Goal: Task Accomplishment & Management: Manage account settings

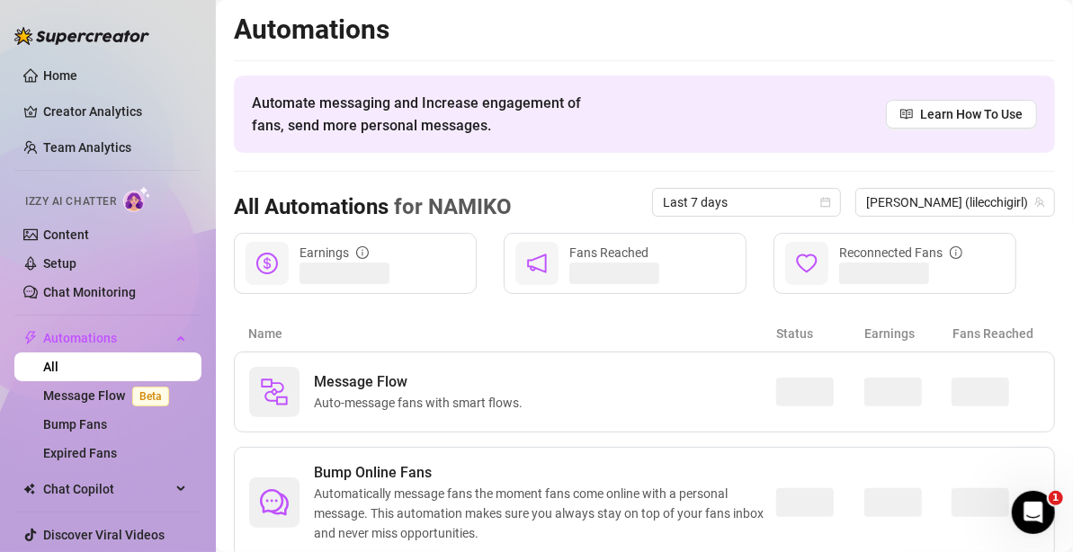
click at [652, 249] on div "Fans Reached" at bounding box center [625, 263] width 243 height 61
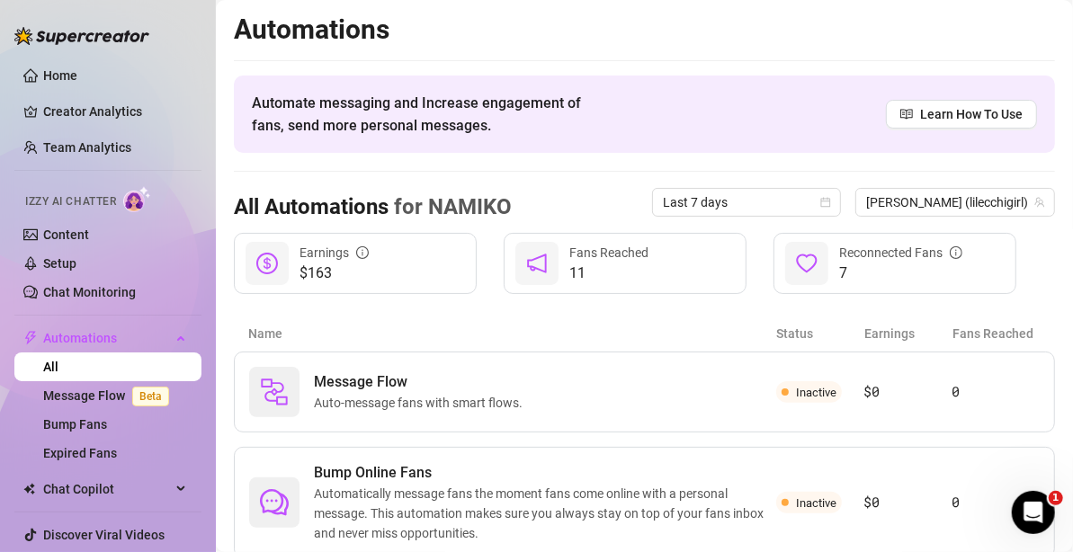
click at [616, 259] on span "Fans Reached" at bounding box center [608, 253] width 79 height 14
click at [533, 254] on icon "notification" at bounding box center [537, 264] width 22 height 22
click at [654, 270] on div "11 Fans Reached" at bounding box center [625, 263] width 243 height 61
click at [599, 252] on span "Fans Reached" at bounding box center [608, 253] width 79 height 14
click at [103, 341] on span "Automations" at bounding box center [107, 338] width 128 height 29
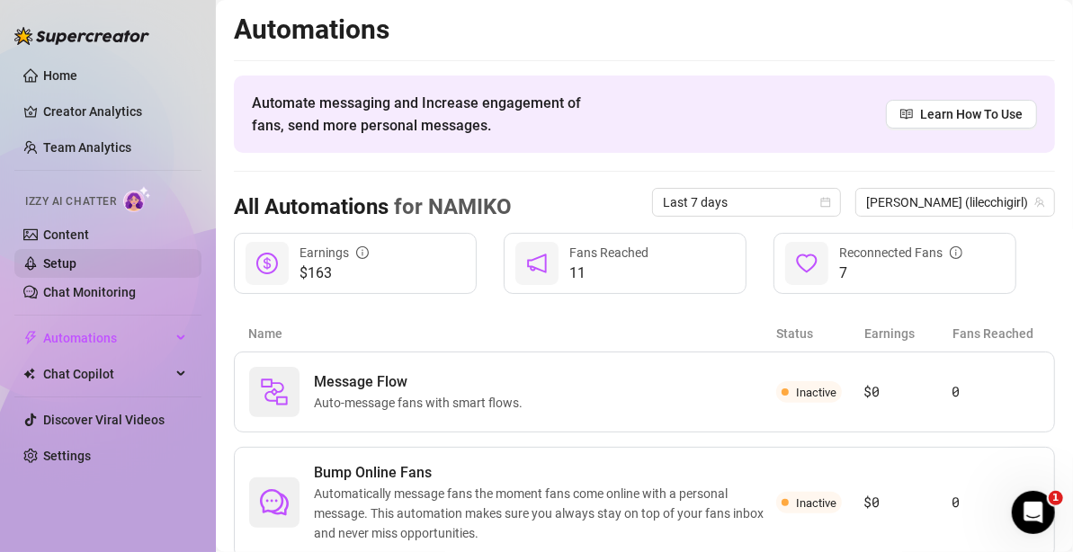
click at [76, 256] on link "Setup" at bounding box center [59, 263] width 33 height 14
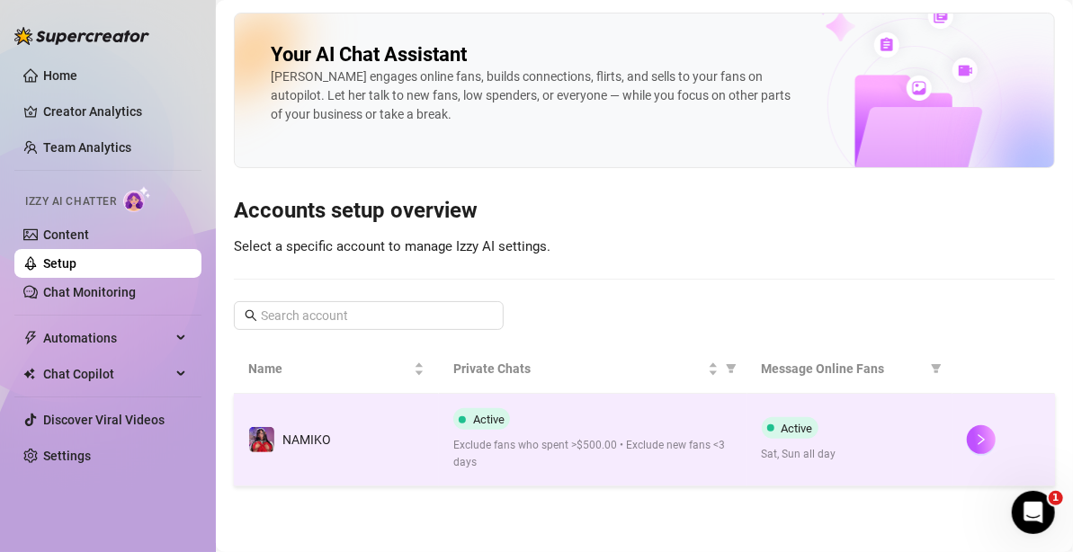
click at [679, 473] on td "Active Exclude fans who spent >$500.00 • Exclude new fans <3 days" at bounding box center [593, 440] width 308 height 93
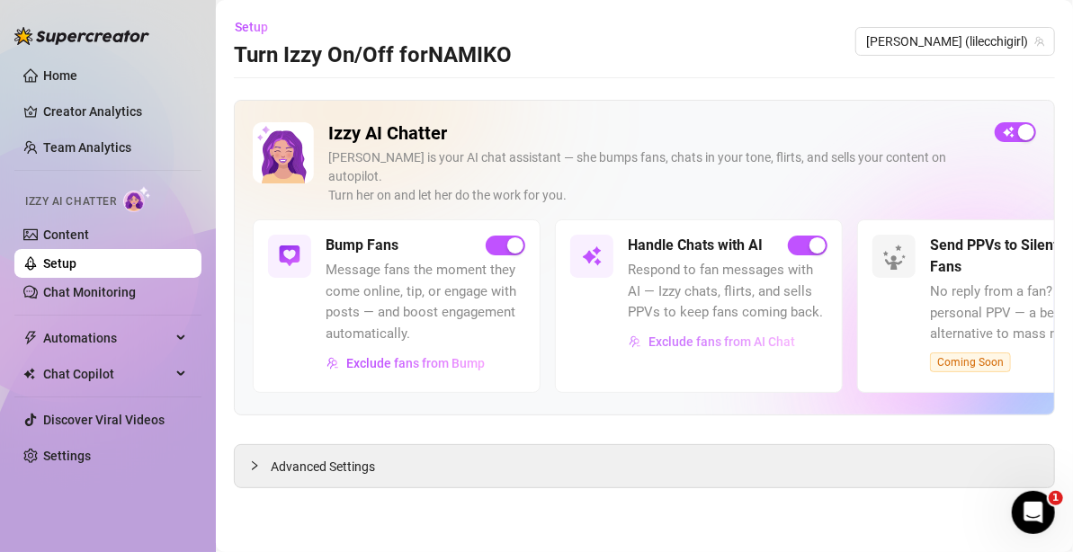
click at [715, 335] on span "Exclude fans from AI Chat" at bounding box center [722, 342] width 147 height 14
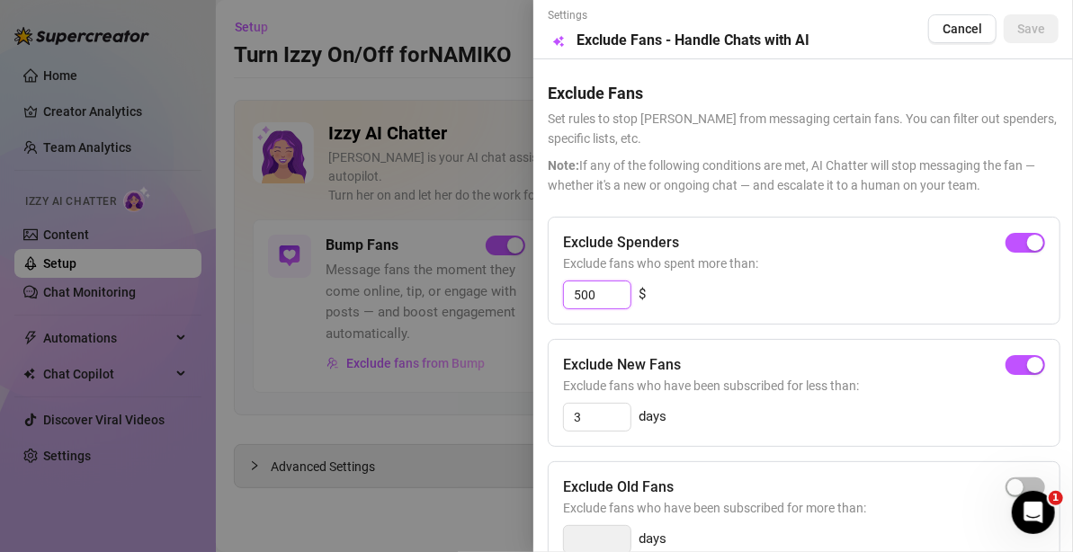
click at [590, 299] on input "500" at bounding box center [597, 295] width 67 height 27
click at [965, 277] on div "Exclude Spenders Exclude fans who spent more than: 500 $" at bounding box center [804, 271] width 513 height 108
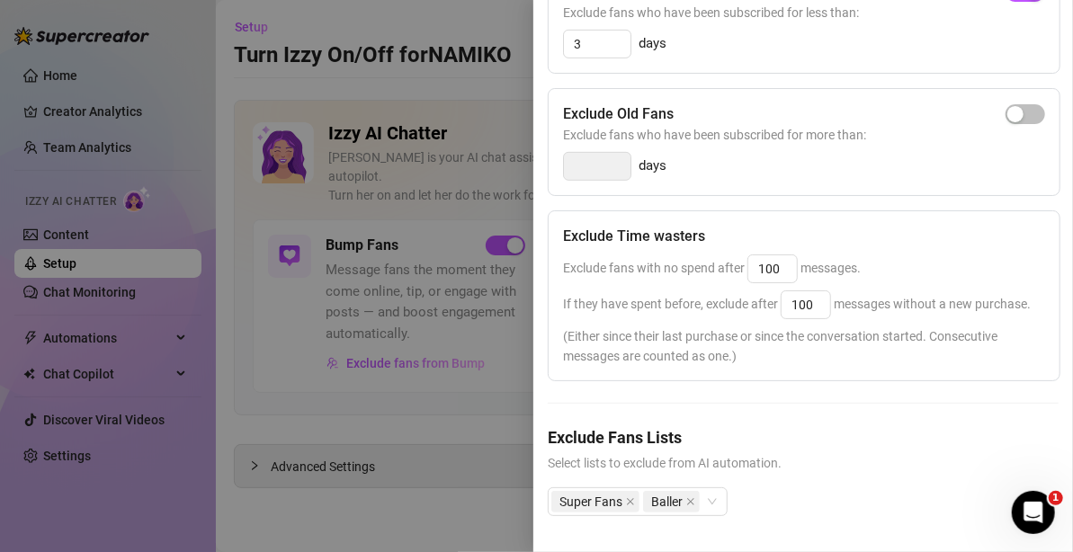
scroll to position [404, 0]
click at [713, 488] on div "Super Fans Baller" at bounding box center [638, 502] width 180 height 29
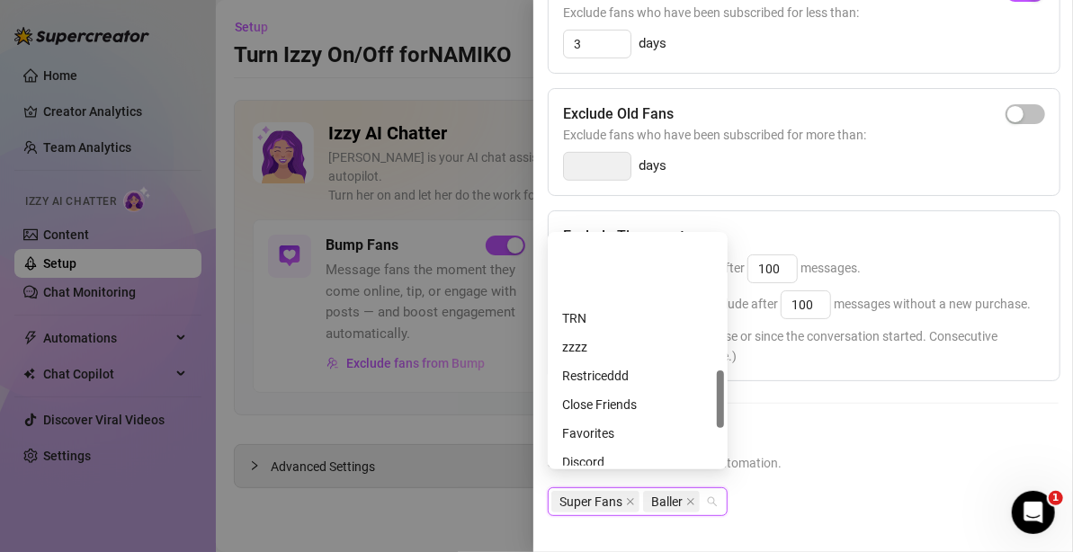
scroll to position [691, 0]
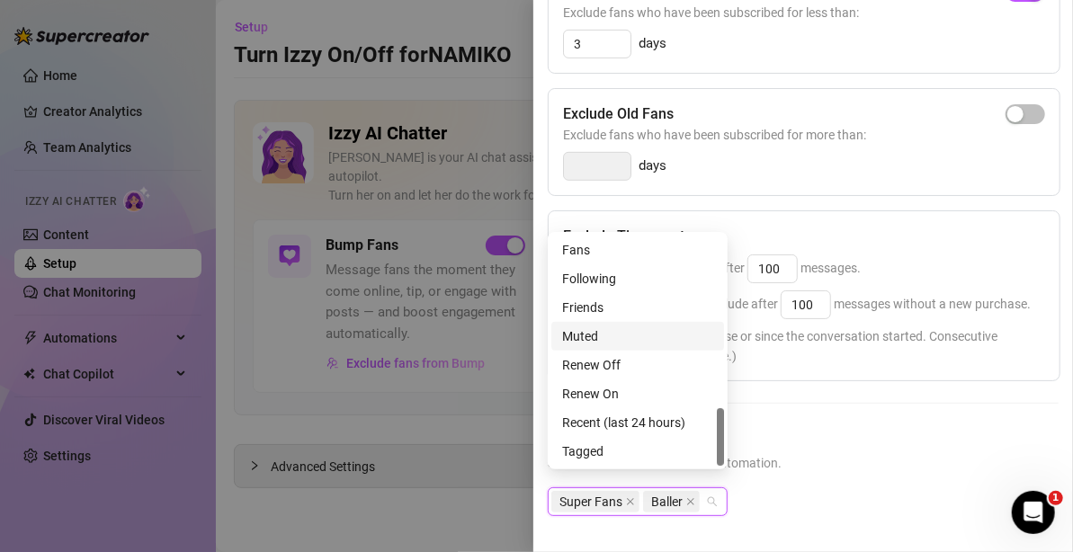
click at [802, 377] on div "Exclude Spenders Exclude fans who spent more than: 500 $ Exclude New Fans Exclu…" at bounding box center [803, 194] width 511 height 702
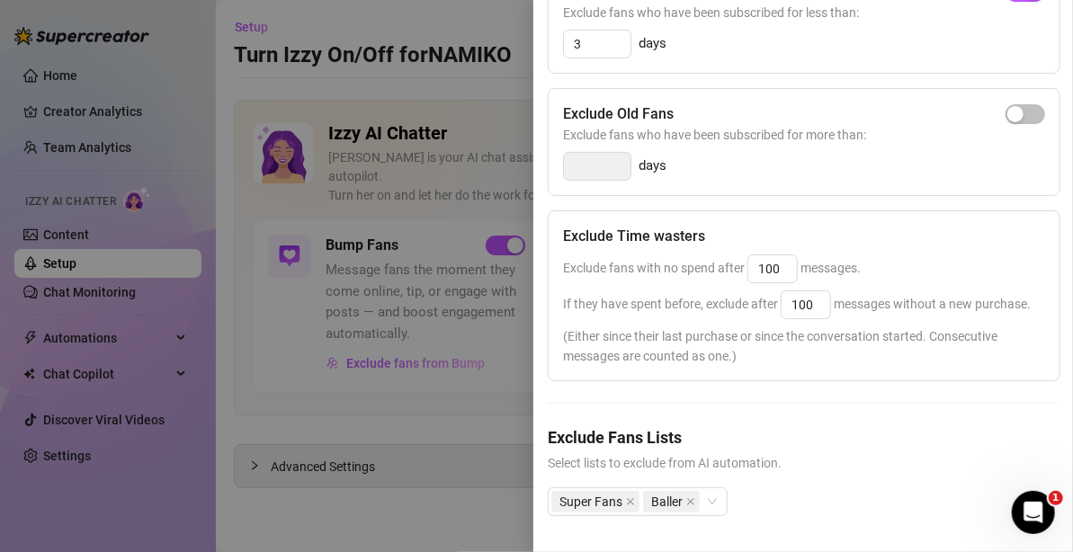
click at [1, 88] on div at bounding box center [536, 276] width 1073 height 552
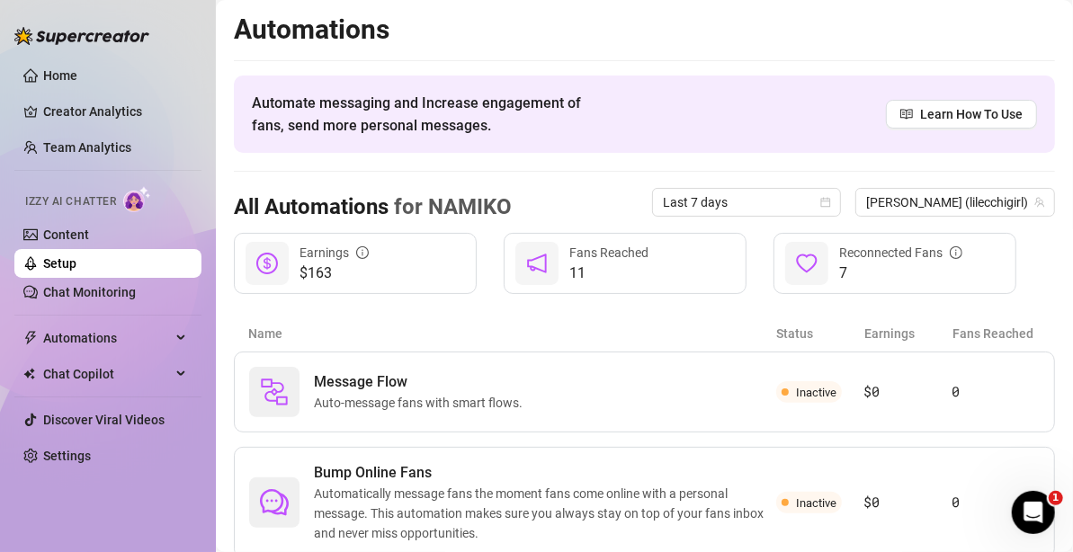
click at [680, 134] on div "Automate messaging and Increase engagement of fans, send more personal messages…" at bounding box center [644, 114] width 821 height 77
click at [611, 256] on span "Fans Reached" at bounding box center [608, 253] width 79 height 14
click at [132, 336] on span "Automations" at bounding box center [107, 338] width 128 height 29
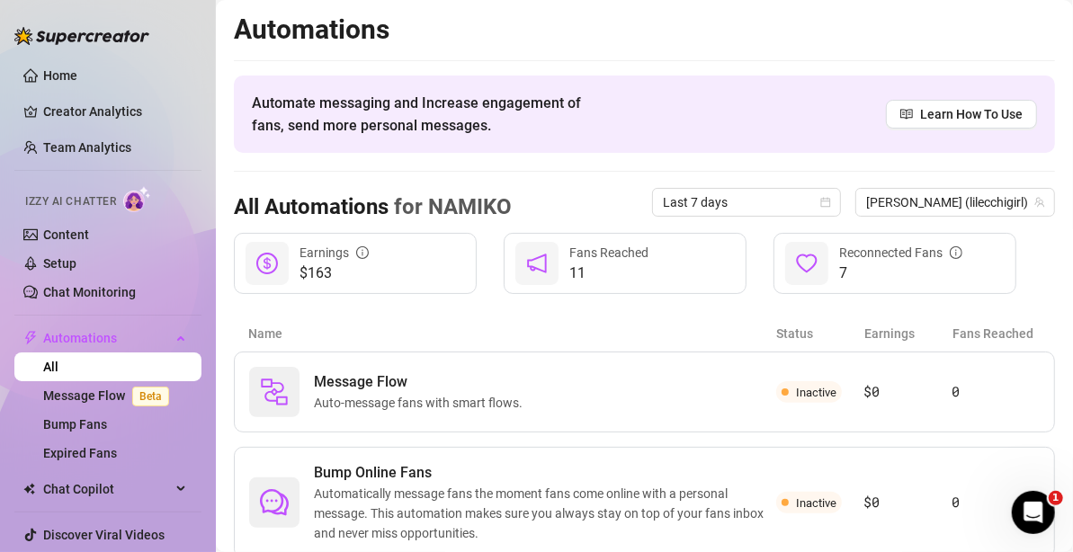
click at [152, 217] on div "Izzy AI Chatter" at bounding box center [106, 199] width 191 height 40
click at [143, 202] on img at bounding box center [137, 199] width 28 height 26
click at [89, 234] on link "Content" at bounding box center [66, 235] width 46 height 14
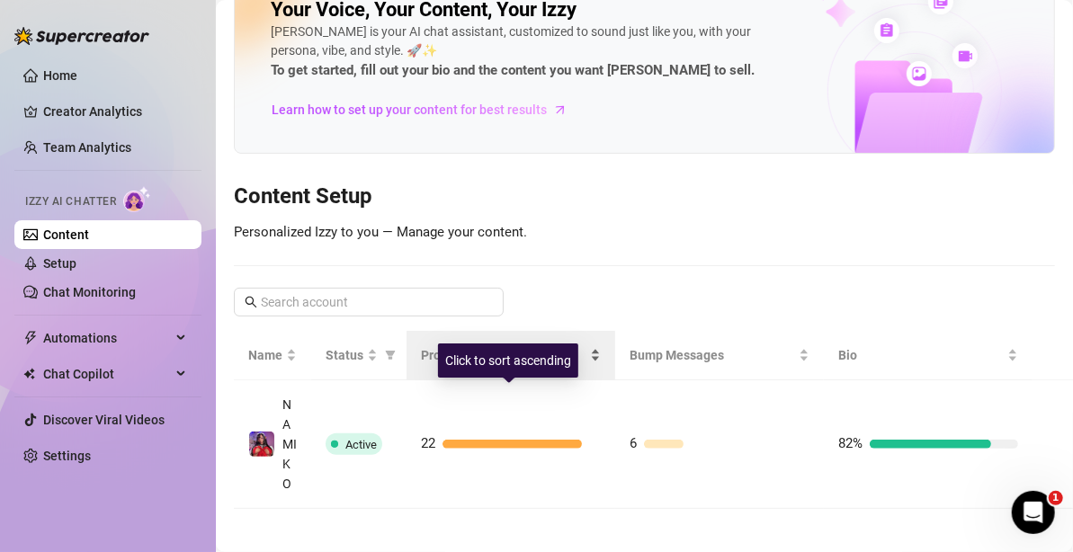
scroll to position [68, 0]
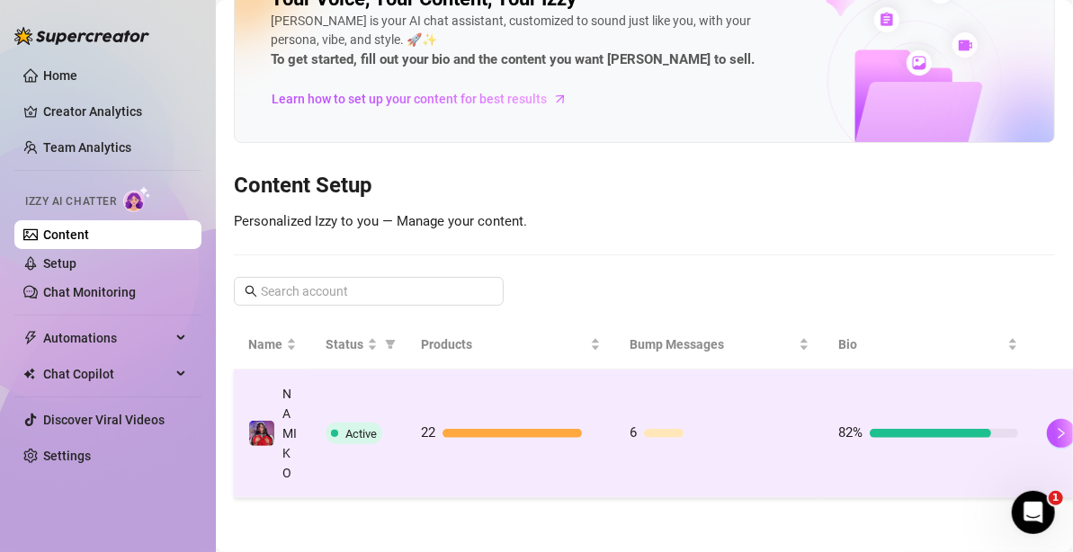
click at [562, 423] on div "22" at bounding box center [511, 434] width 180 height 22
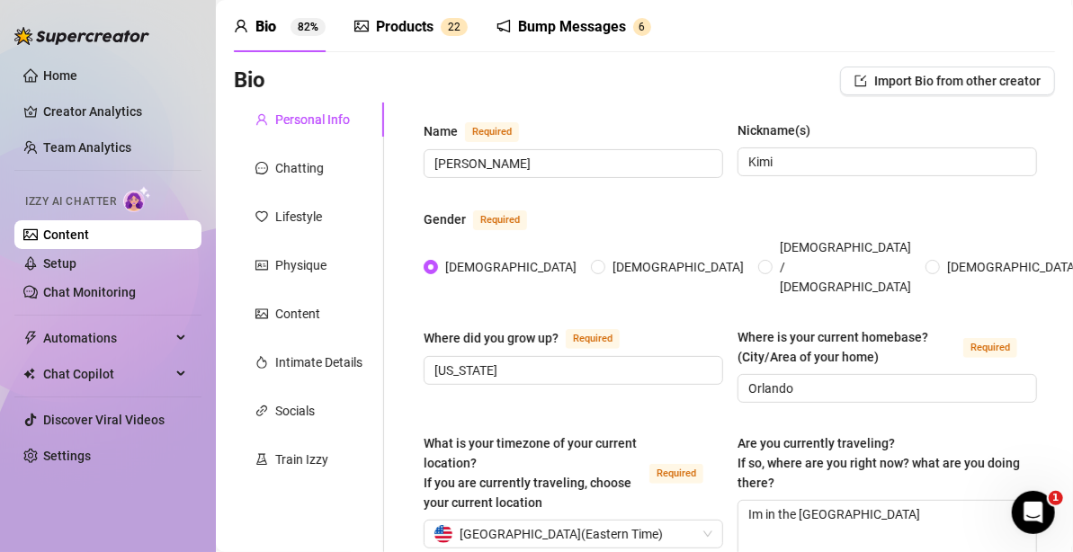
click at [562, 45] on div "Bump Messages 6" at bounding box center [574, 27] width 155 height 50
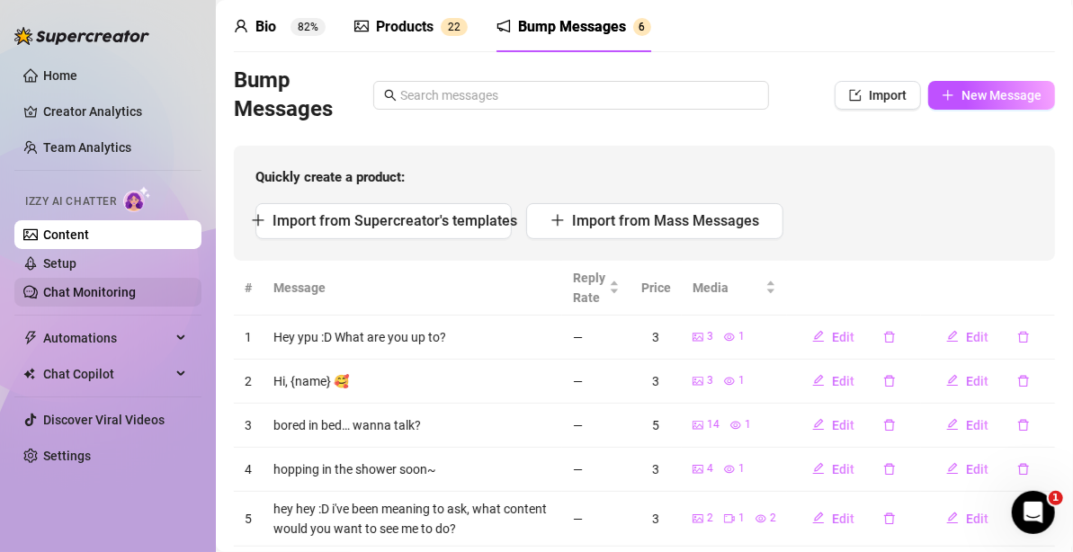
click at [81, 285] on link "Chat Monitoring" at bounding box center [89, 292] width 93 height 14
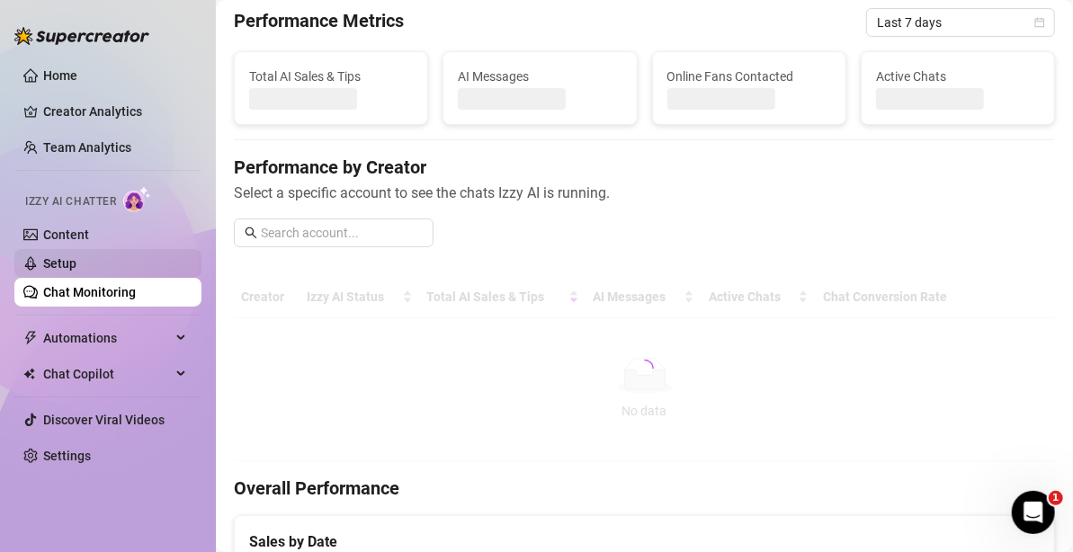
click at [71, 257] on link "Setup" at bounding box center [59, 263] width 33 height 14
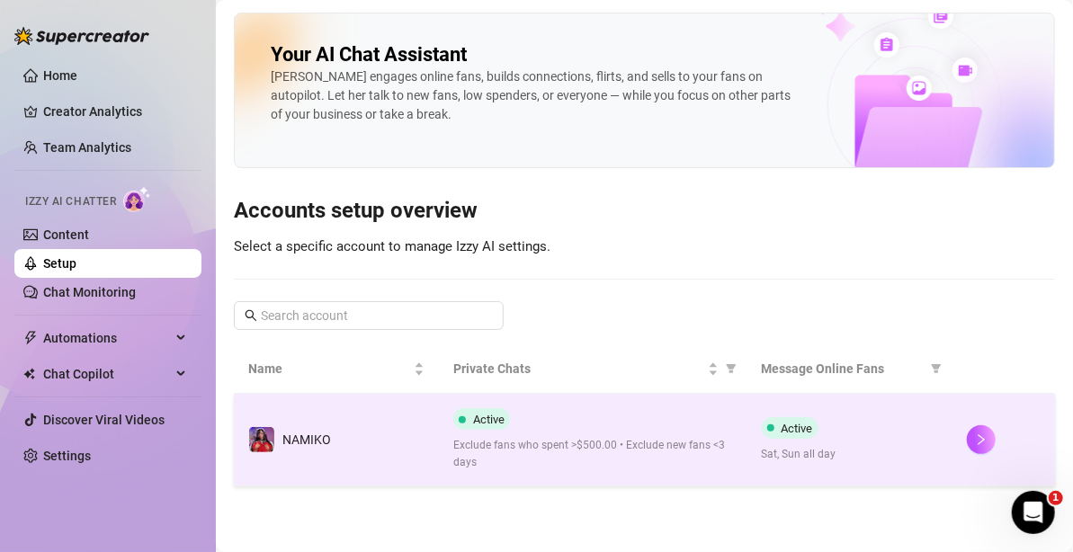
click at [540, 454] on span "Exclude fans who spent >$500.00 • Exclude new fans <3 days" at bounding box center [592, 454] width 279 height 34
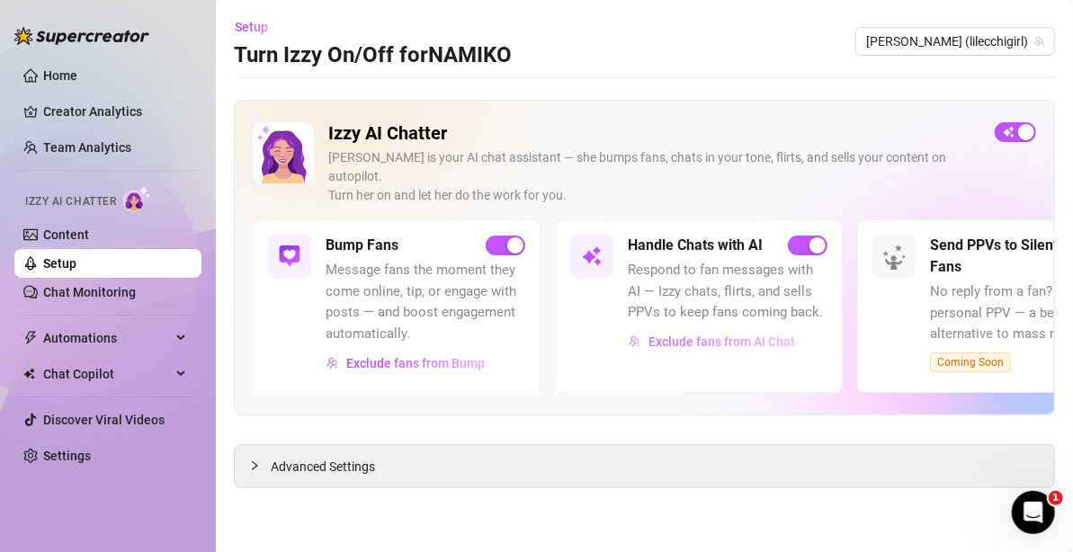
click at [724, 335] on span "Exclude fans from AI Chat" at bounding box center [722, 342] width 147 height 14
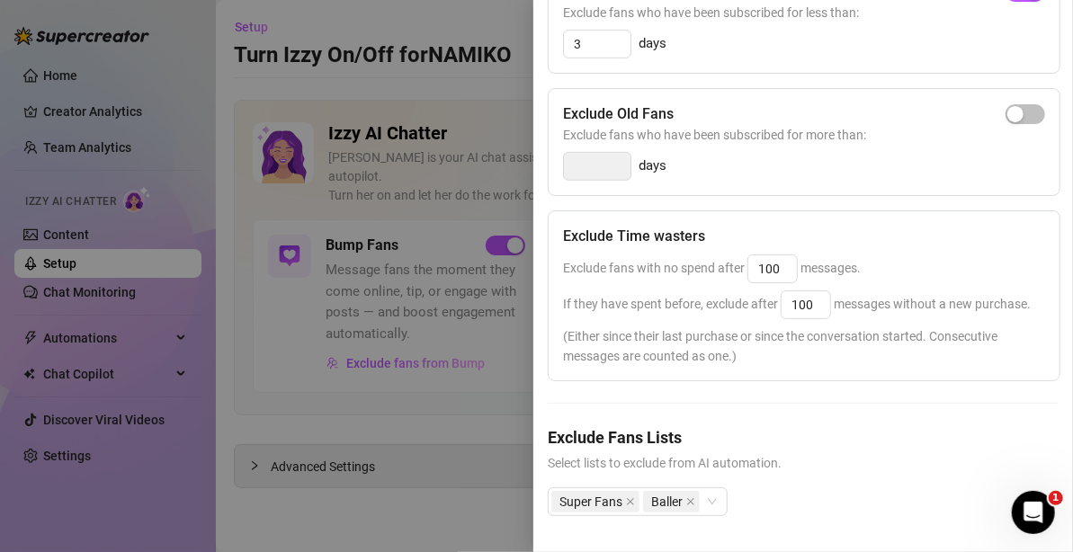
scroll to position [404, 0]
click at [731, 488] on div "Super Fans Baller" at bounding box center [803, 517] width 511 height 58
click at [715, 488] on div "Super Fans Baller" at bounding box center [638, 502] width 180 height 29
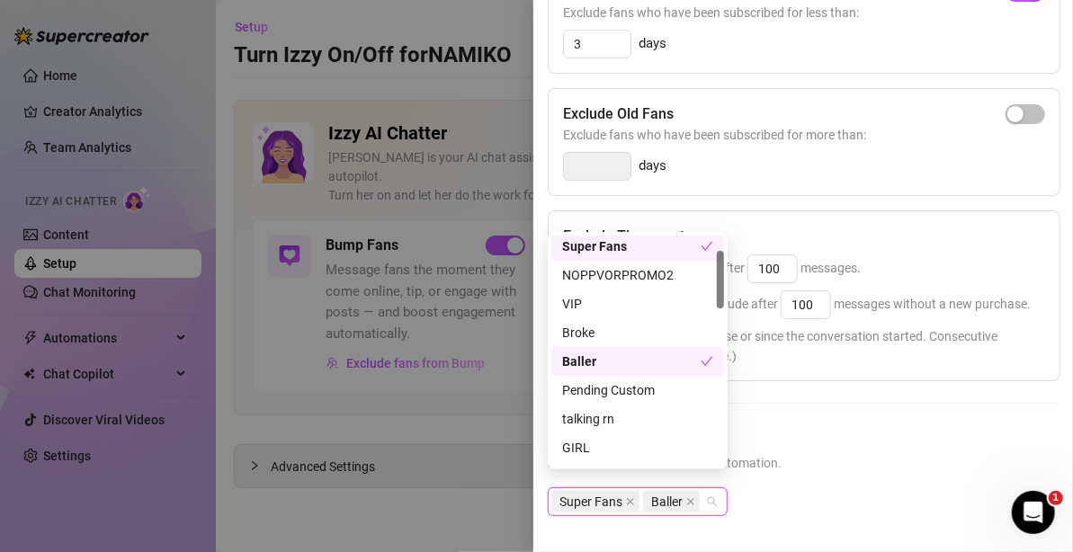
scroll to position [0, 0]
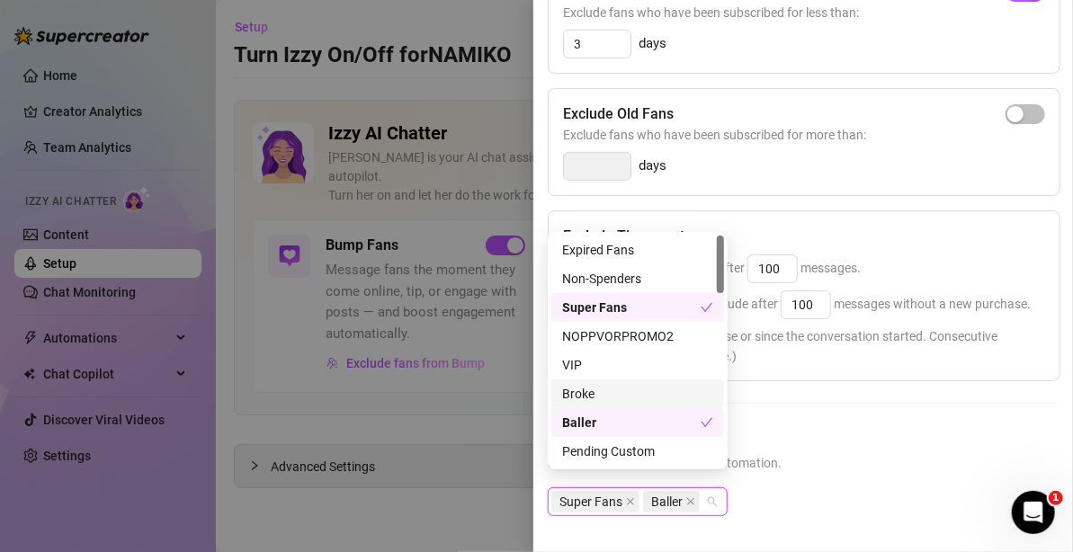
click at [766, 403] on div at bounding box center [803, 403] width 511 height 1
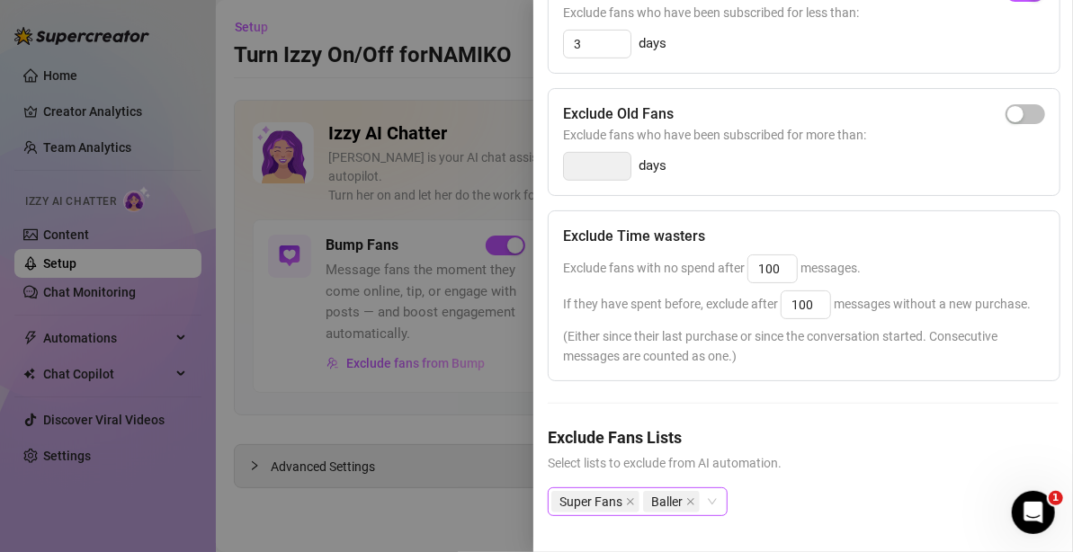
click at [714, 488] on div "Super Fans Baller" at bounding box center [638, 502] width 180 height 29
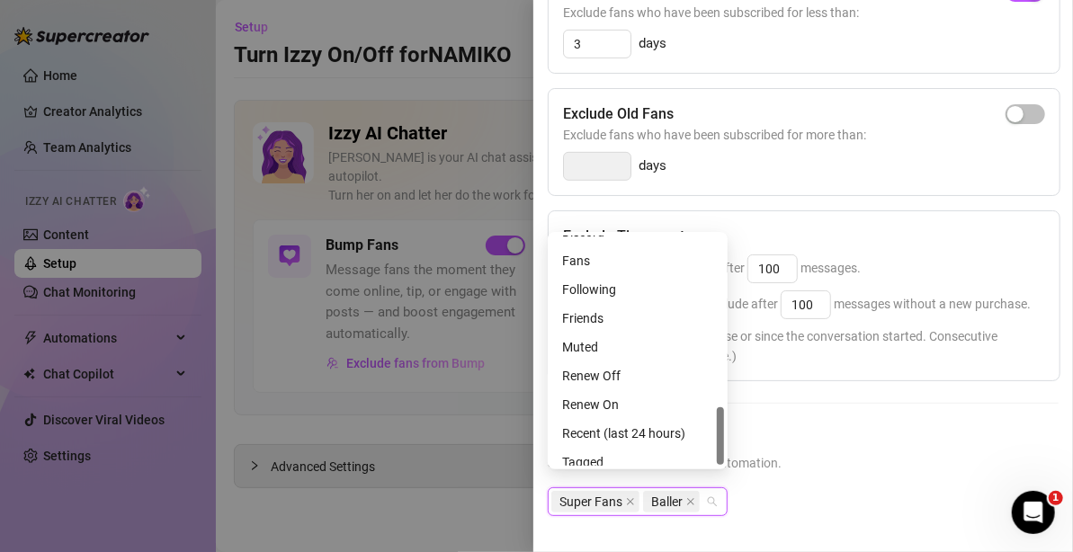
scroll to position [691, 0]
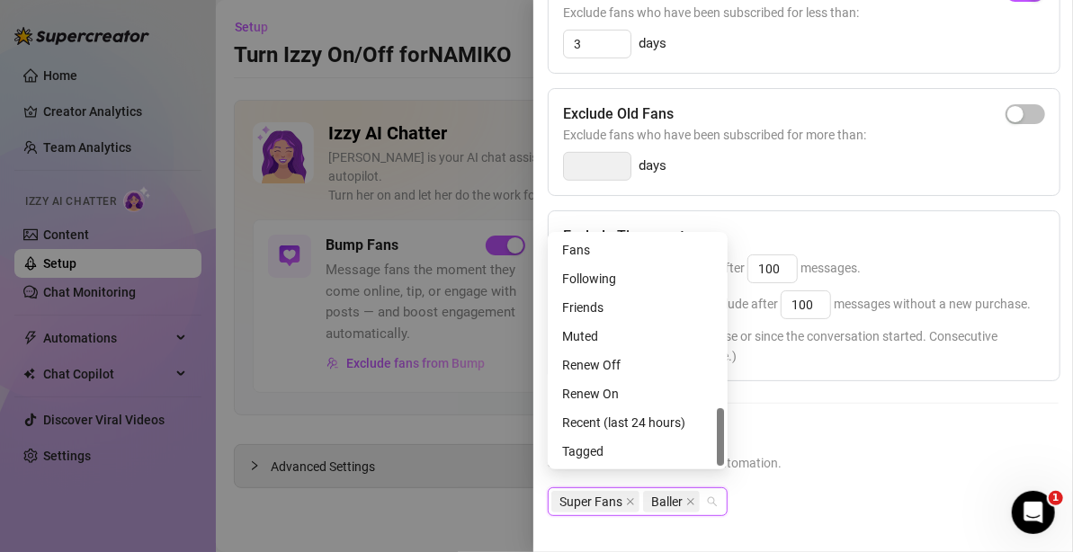
drag, startPoint x: 721, startPoint y: 264, endPoint x: 694, endPoint y: 470, distance: 207.8
click at [694, 470] on body "Home Creator Analytics Team Analytics Izzy AI Chatter Content Setup Chat Monito…" at bounding box center [536, 276] width 1073 height 552
click at [765, 426] on h5 "Exclude Fans Lists" at bounding box center [803, 438] width 511 height 24
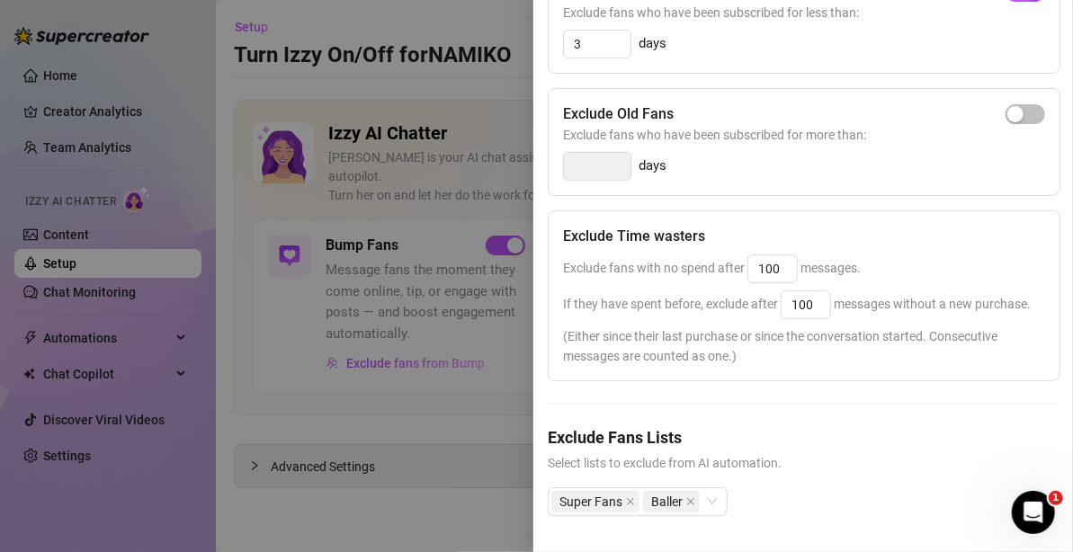
drag, startPoint x: 765, startPoint y: 413, endPoint x: 718, endPoint y: 394, distance: 50.5
click at [719, 394] on div "Exclude Spenders Exclude fans who spent more than: 500 $ Exclude New Fans Exclu…" at bounding box center [803, 194] width 511 height 702
click at [444, 368] on div at bounding box center [536, 276] width 1073 height 552
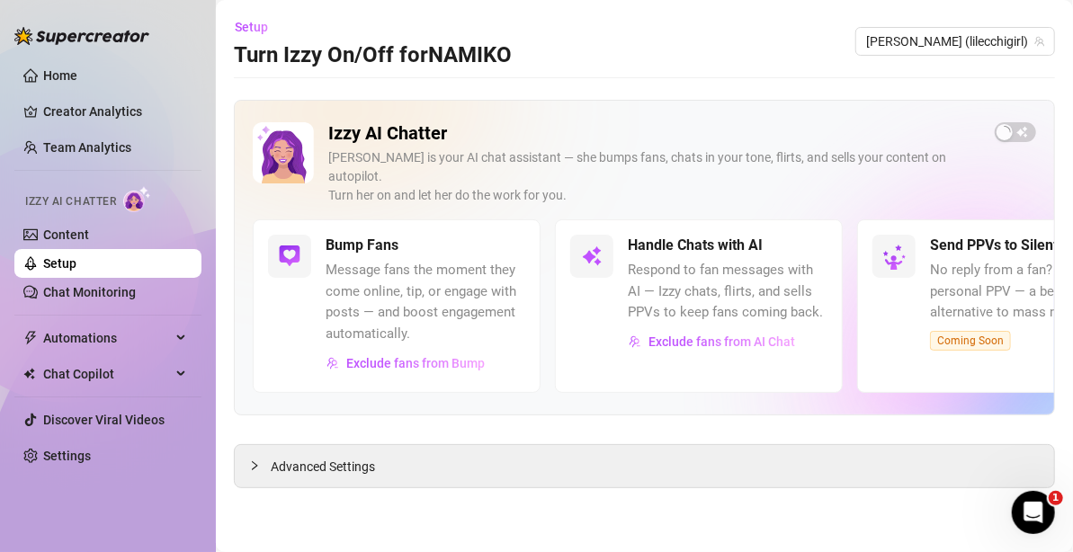
click at [710, 335] on span "Exclude fans from AI Chat" at bounding box center [722, 342] width 147 height 14
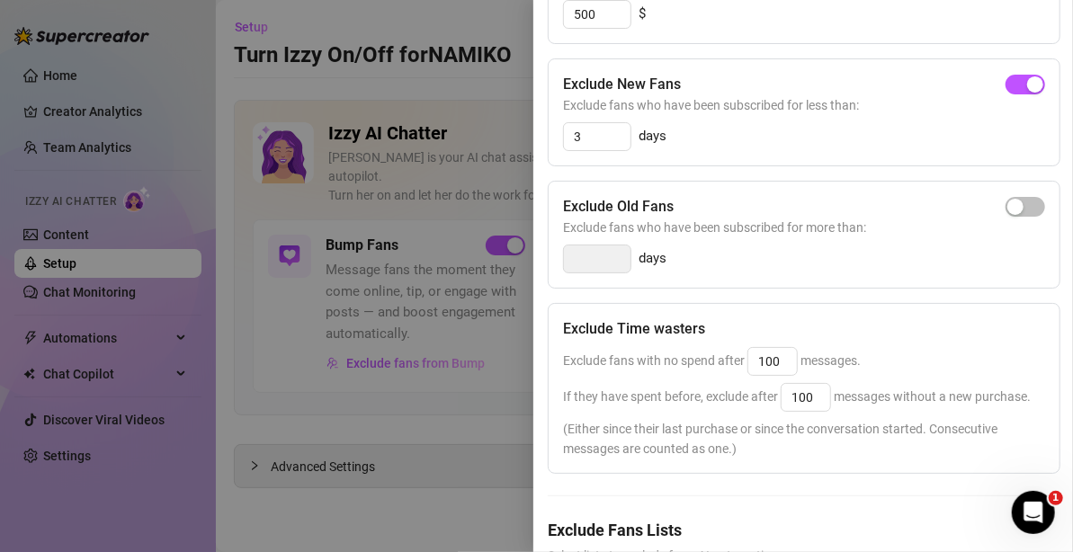
scroll to position [404, 0]
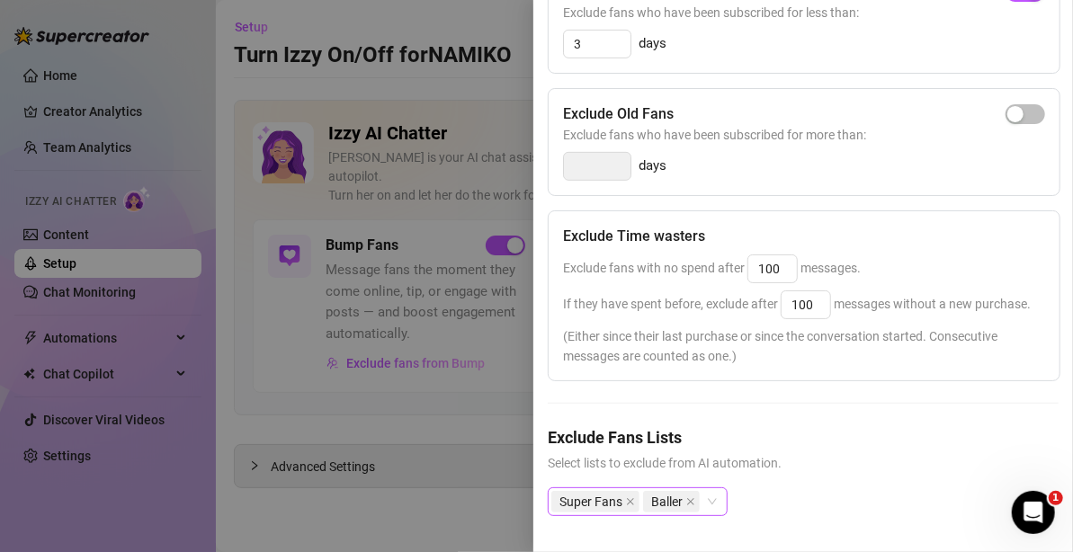
drag, startPoint x: 731, startPoint y: 489, endPoint x: 719, endPoint y: 489, distance: 12.6
click at [731, 489] on div "Super Fans Baller" at bounding box center [803, 517] width 511 height 58
click at [718, 489] on div "Super Fans Baller" at bounding box center [638, 502] width 180 height 29
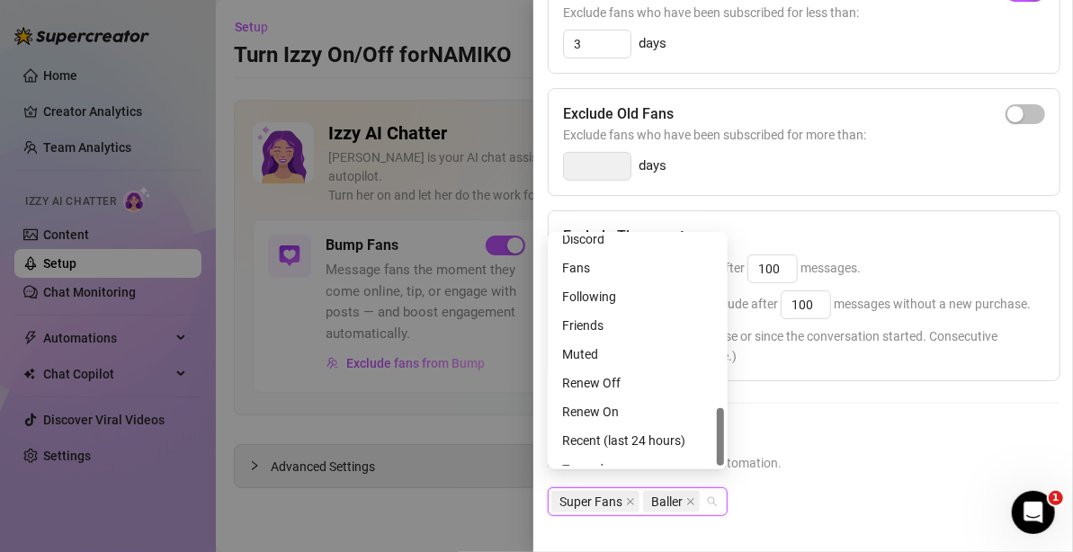
scroll to position [691, 0]
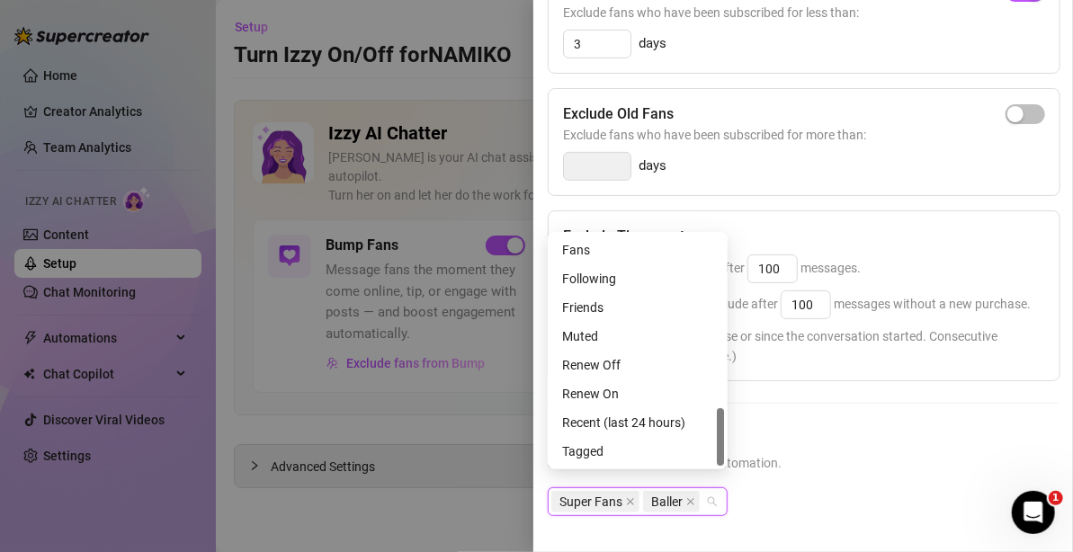
drag, startPoint x: 718, startPoint y: 279, endPoint x: 706, endPoint y: 479, distance: 200.1
click at [706, 479] on body "Home Creator Analytics Team Analytics Izzy AI Chatter Content Setup Chat Monito…" at bounding box center [536, 276] width 1073 height 552
click at [811, 398] on div "Exclude Spenders Exclude fans who spent more than: 500 $ Exclude New Fans Exclu…" at bounding box center [803, 194] width 511 height 702
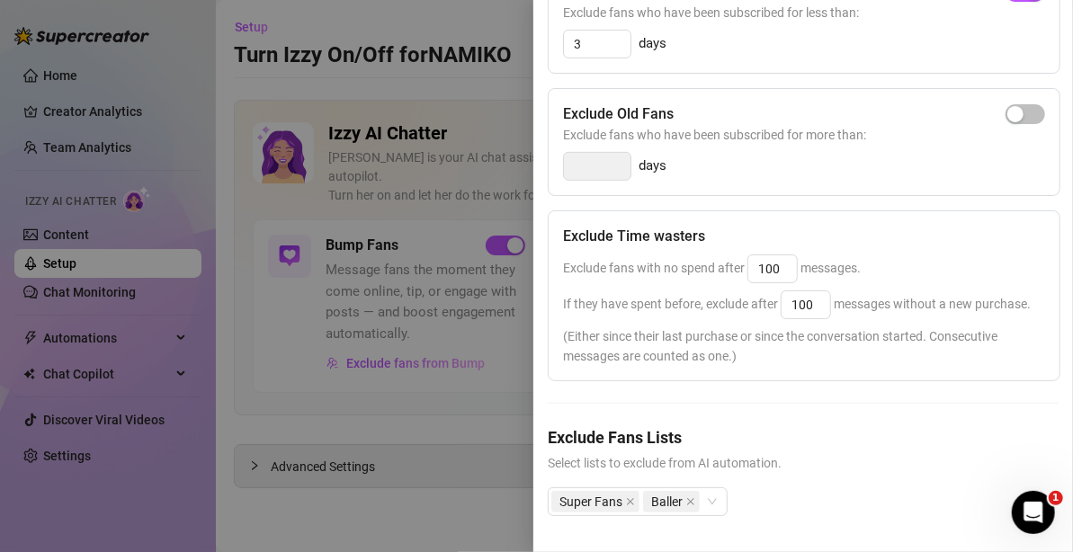
click at [222, 95] on div at bounding box center [536, 276] width 1073 height 552
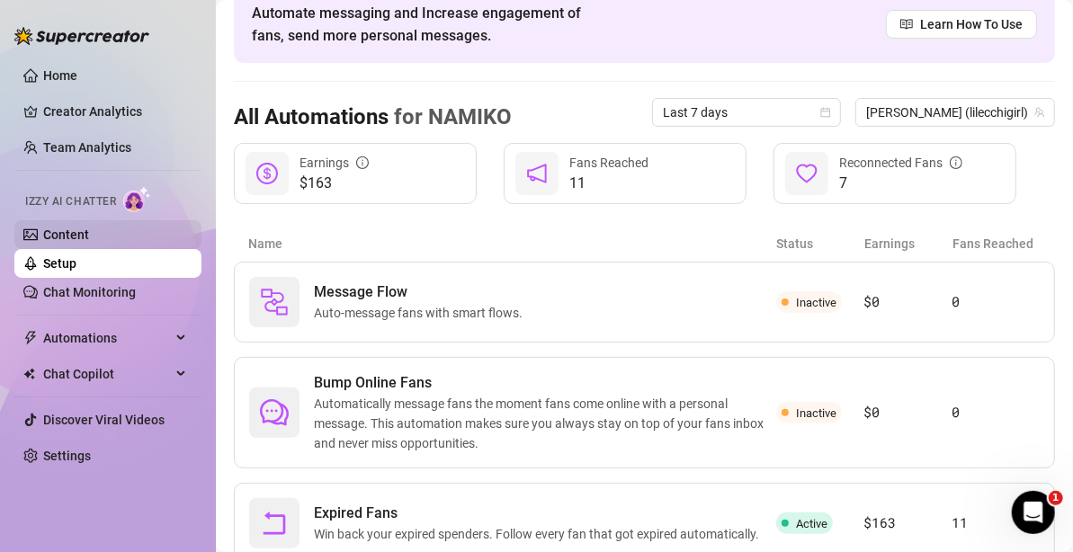
click at [89, 242] on link "Content" at bounding box center [66, 235] width 46 height 14
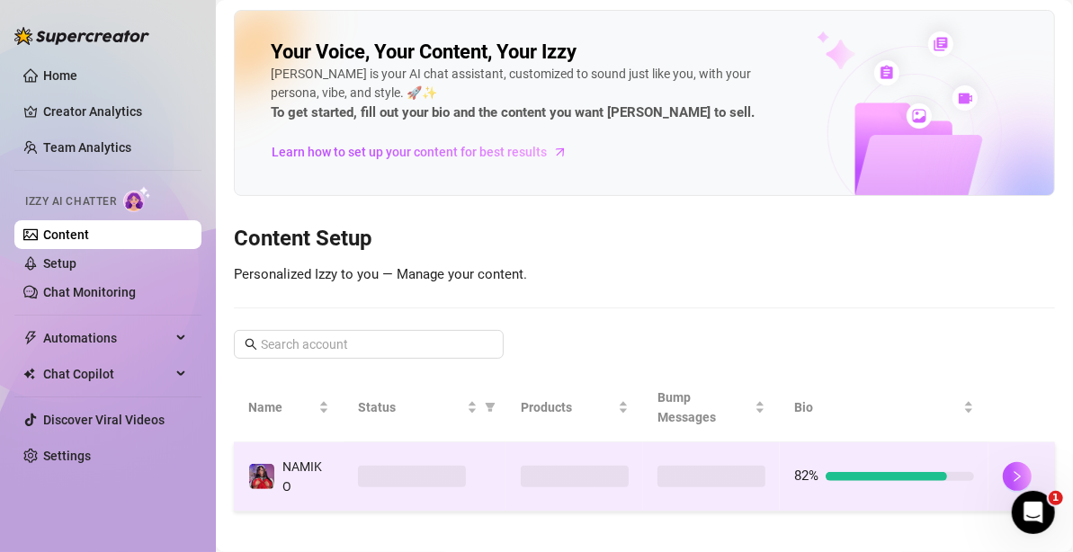
scroll to position [68, 0]
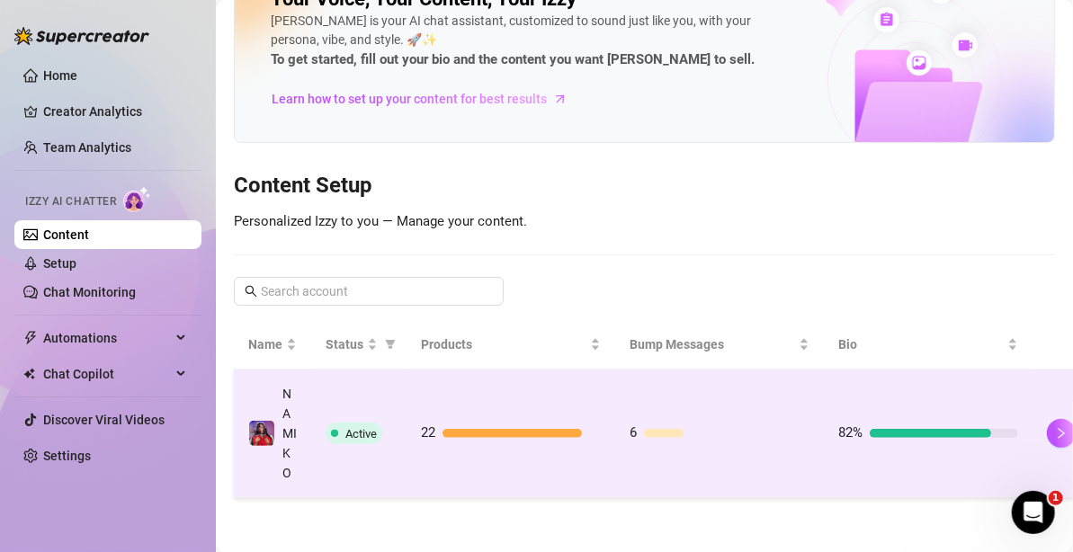
click at [584, 399] on td "22" at bounding box center [511, 434] width 209 height 129
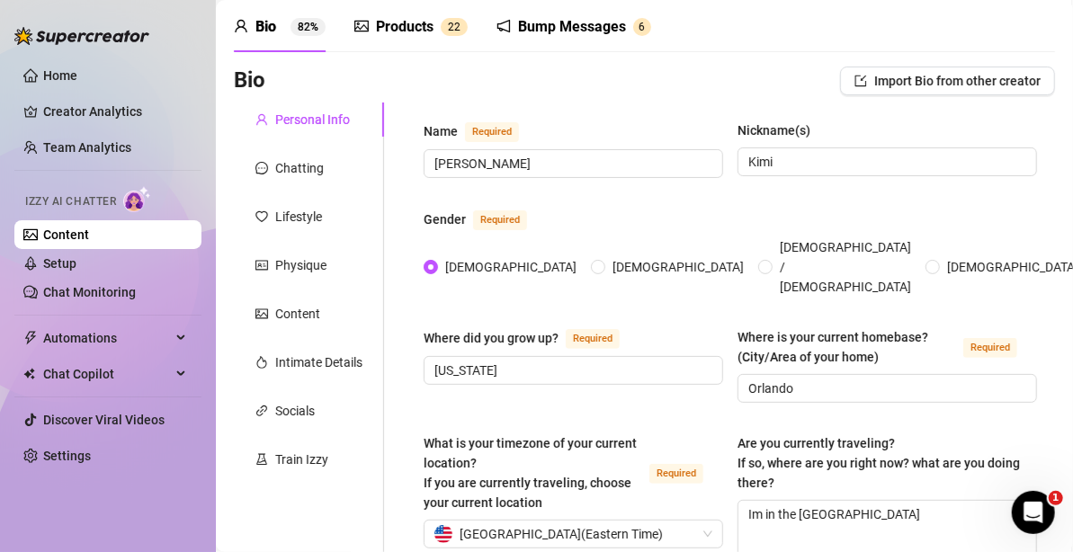
scroll to position [90, 0]
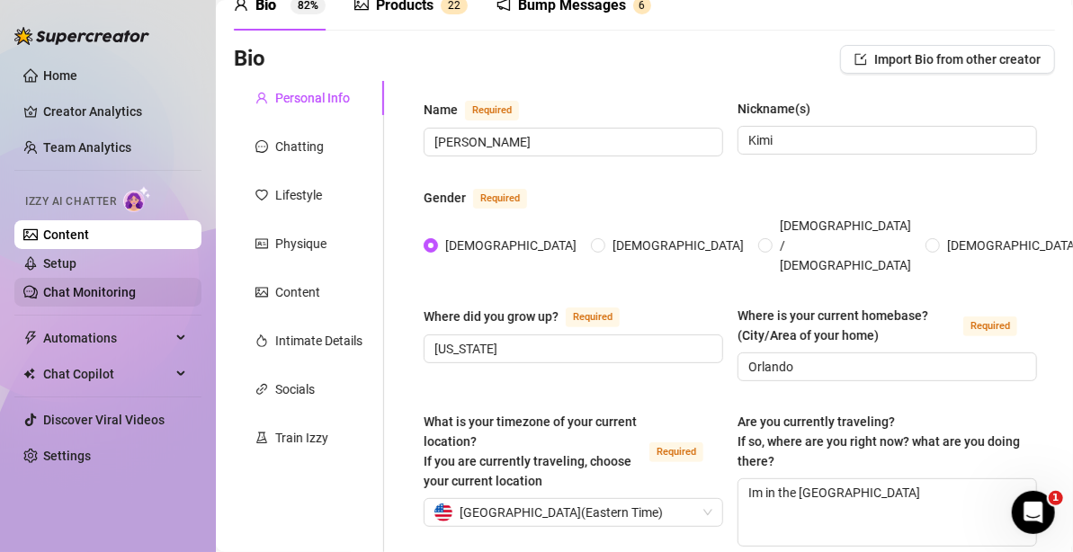
click at [124, 289] on link "Chat Monitoring" at bounding box center [89, 292] width 93 height 14
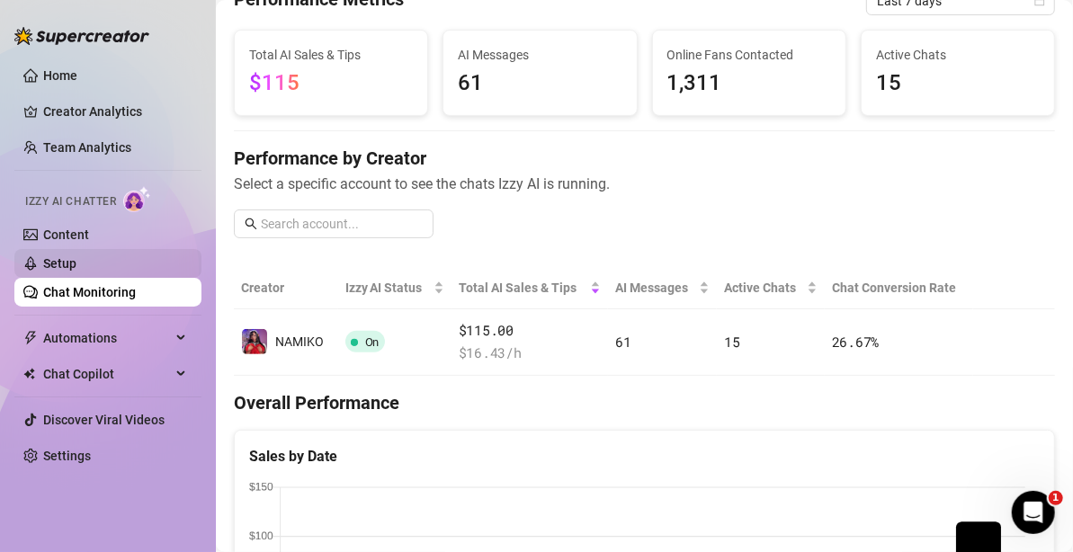
click at [76, 256] on link "Setup" at bounding box center [59, 263] width 33 height 14
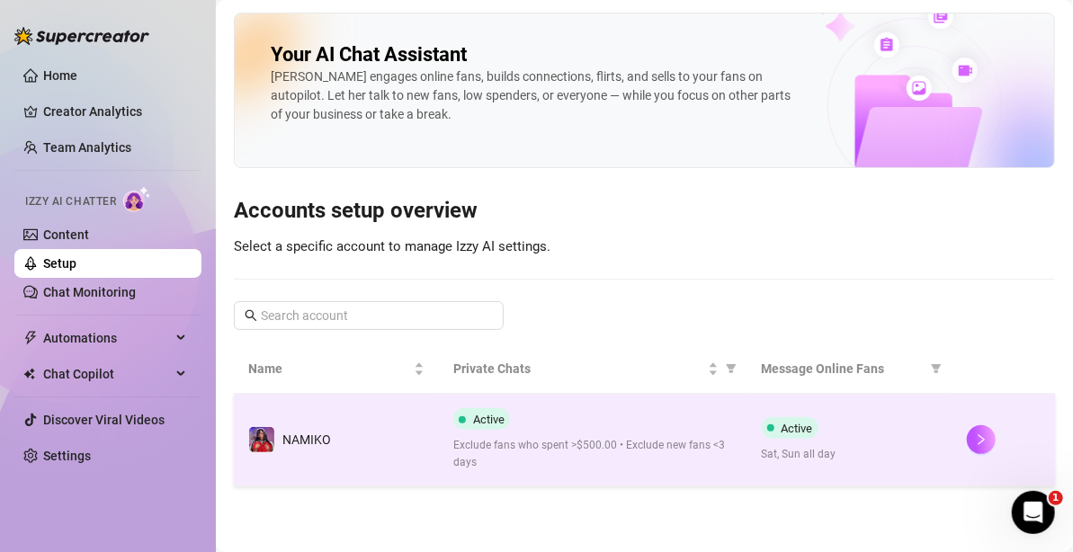
click at [705, 437] on span "Exclude fans who spent >$500.00 • Exclude new fans <3 days" at bounding box center [592, 454] width 279 height 34
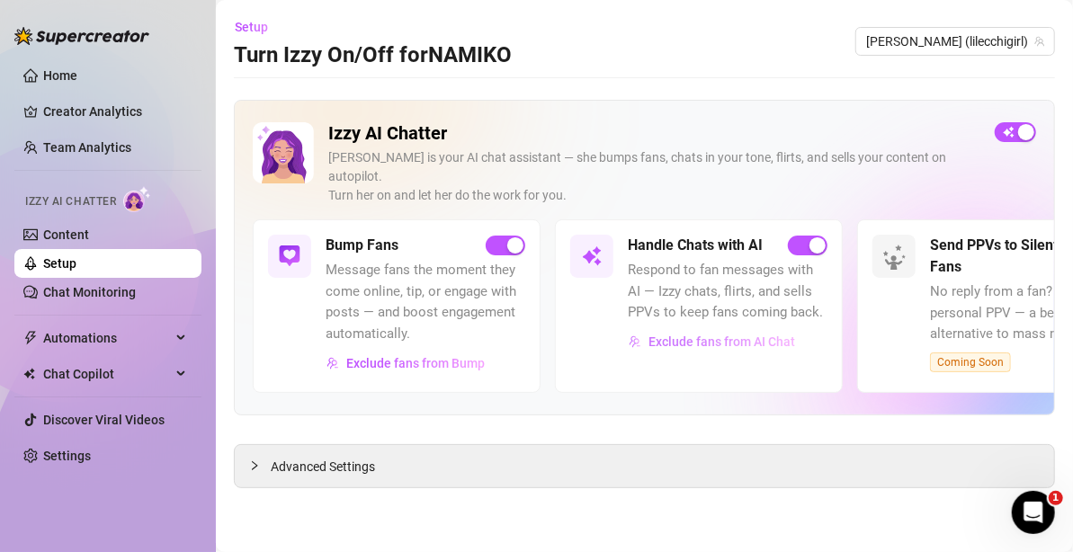
click at [668, 335] on span "Exclude fans from AI Chat" at bounding box center [722, 342] width 147 height 14
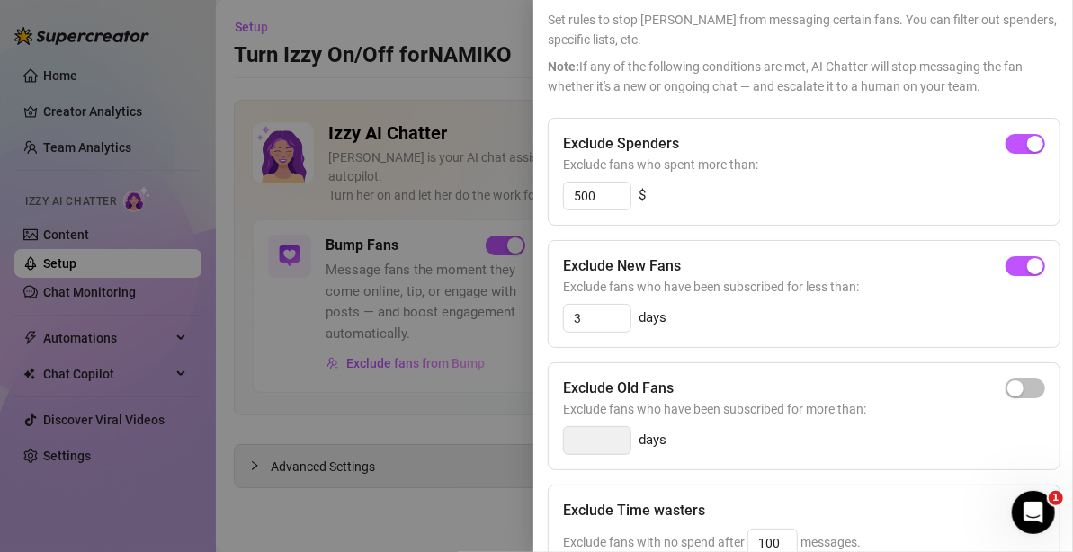
scroll to position [404, 0]
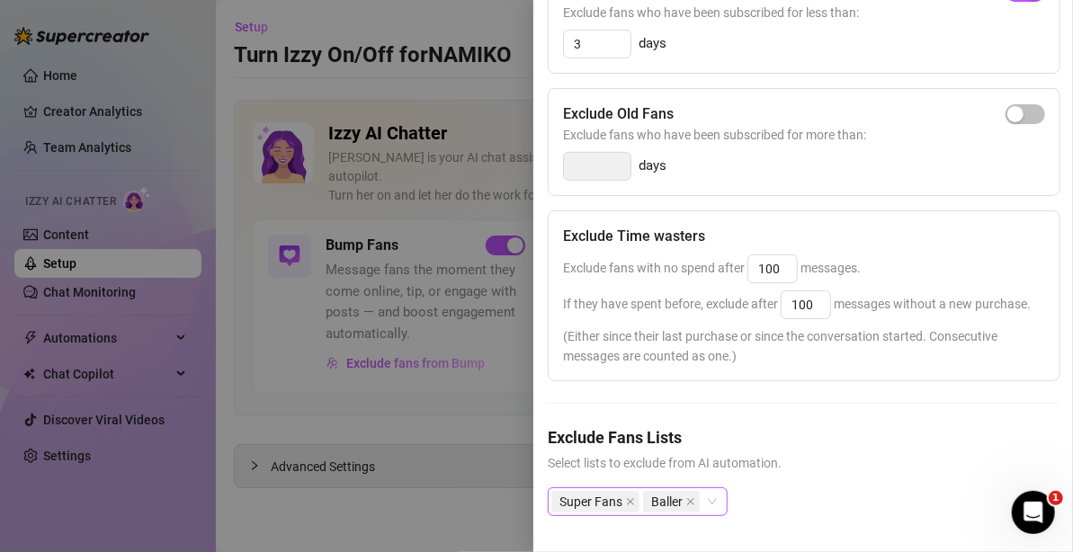
click at [714, 491] on div "Super Fans Baller" at bounding box center [638, 502] width 180 height 29
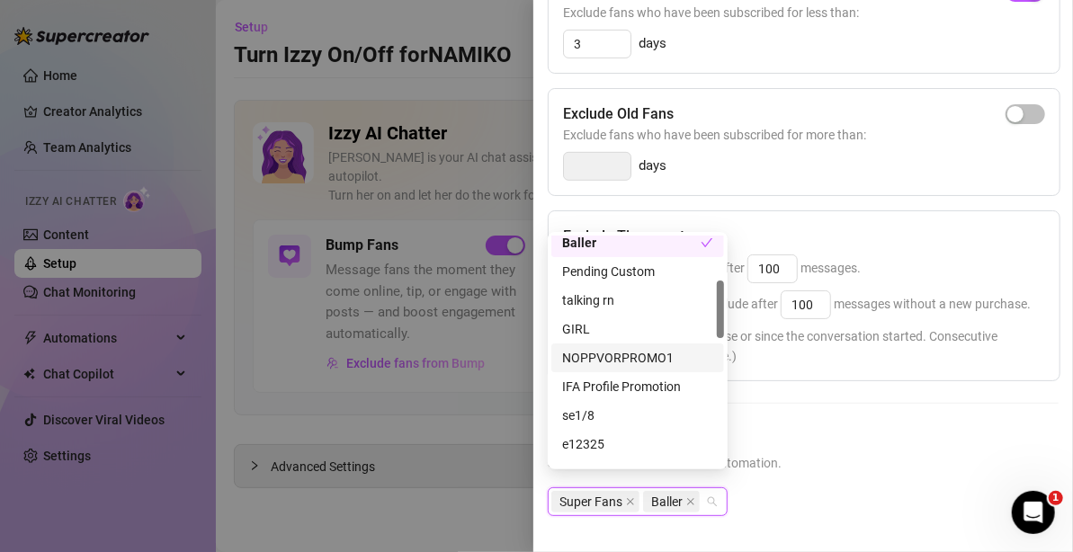
scroll to position [90, 0]
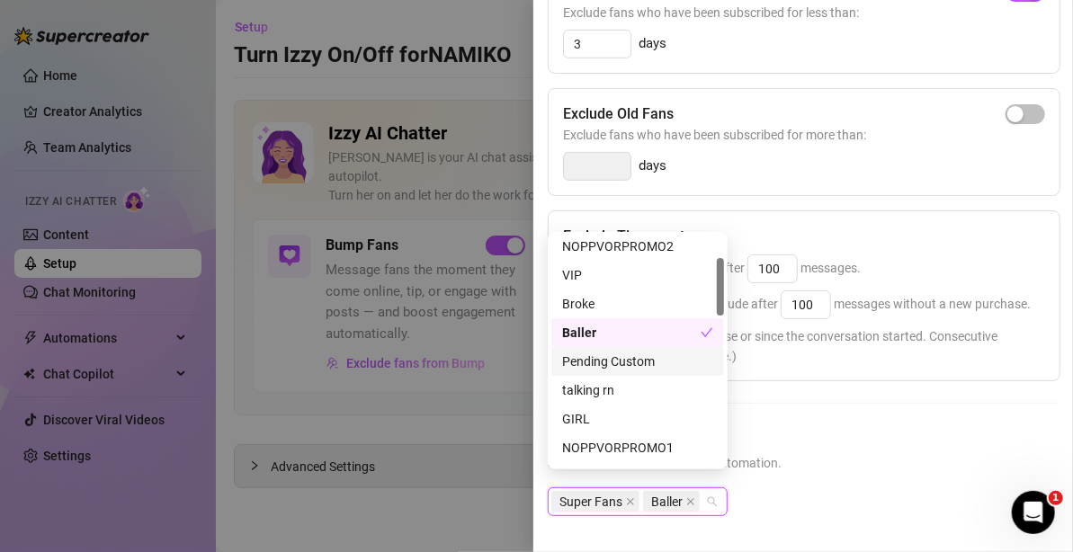
click at [642, 366] on div "Pending Custom" at bounding box center [637, 362] width 151 height 20
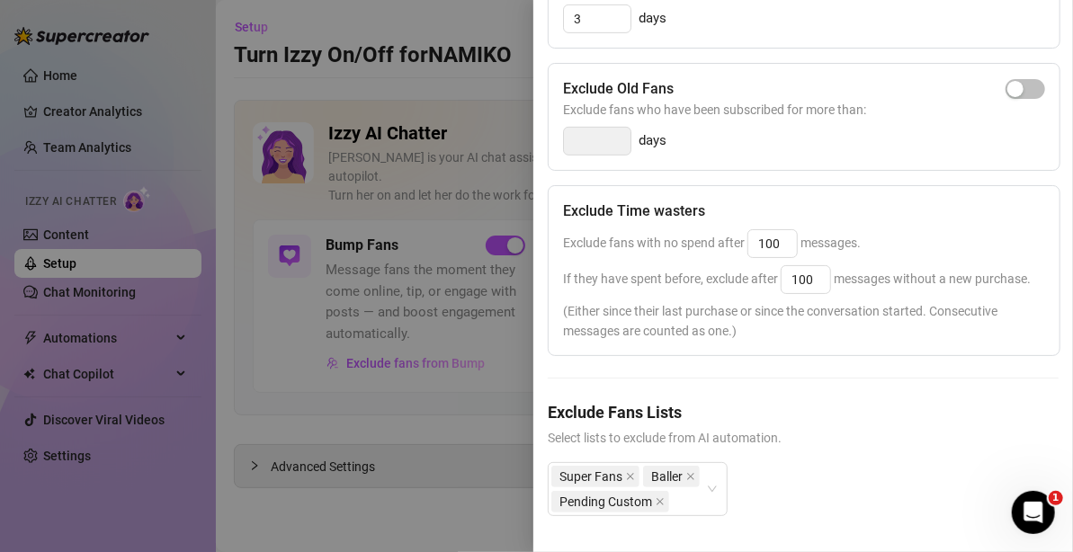
click at [774, 425] on h5 "Exclude Fans Lists" at bounding box center [803, 412] width 511 height 24
click at [376, 502] on div at bounding box center [536, 276] width 1073 height 552
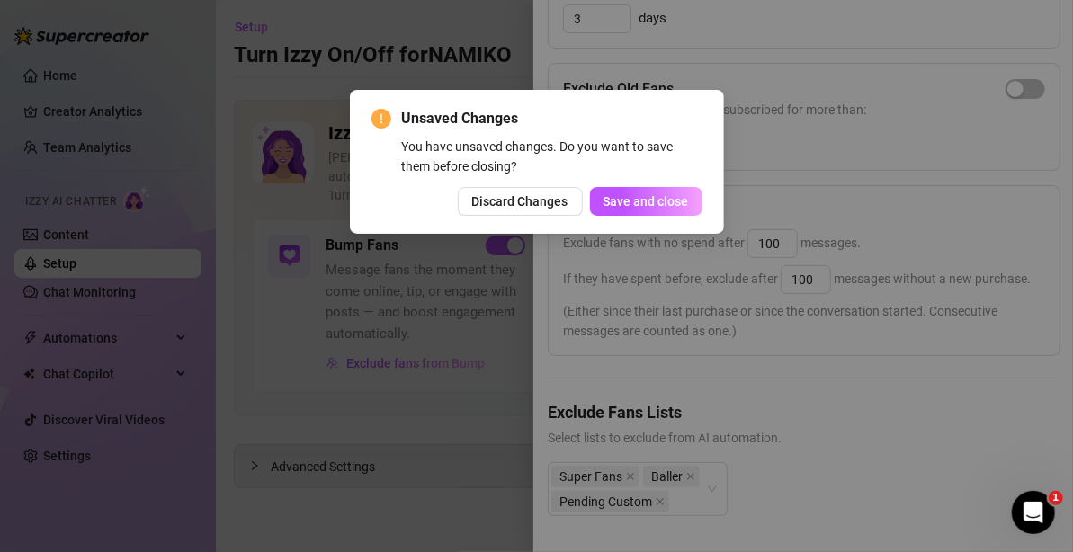
click at [640, 179] on div "Unsaved Changes You have unsaved changes. Do you want to save them before closi…" at bounding box center [537, 162] width 331 height 108
click at [639, 201] on span "Save and close" at bounding box center [646, 201] width 85 height 14
